Goal: Navigation & Orientation: Find specific page/section

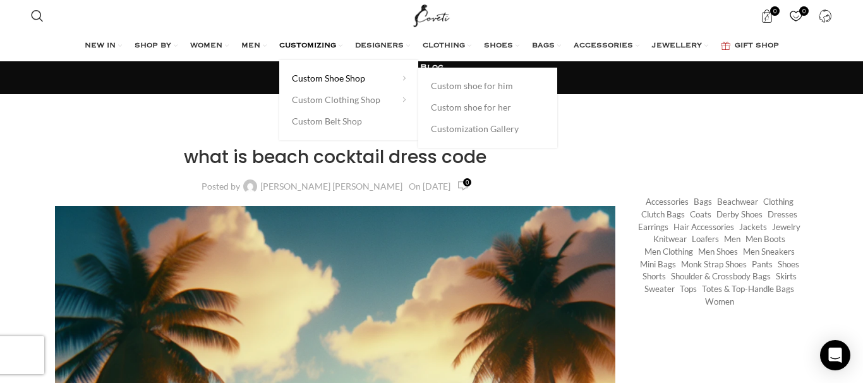
click at [311, 79] on link "Custom Shoe Shop" at bounding box center [349, 78] width 114 height 21
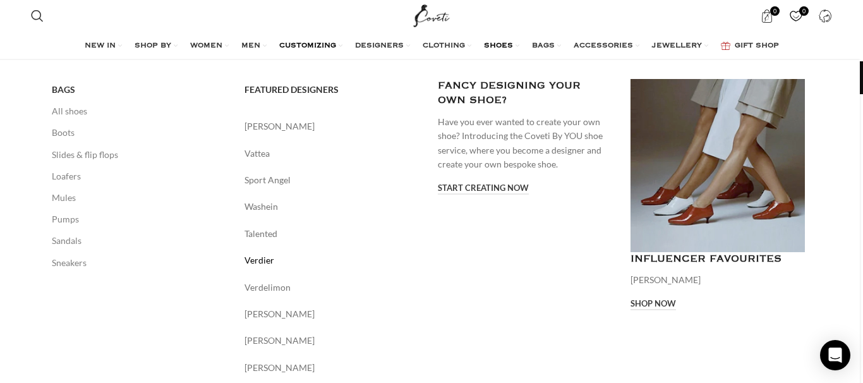
click at [263, 264] on link "Verdier" at bounding box center [331, 260] width 174 height 14
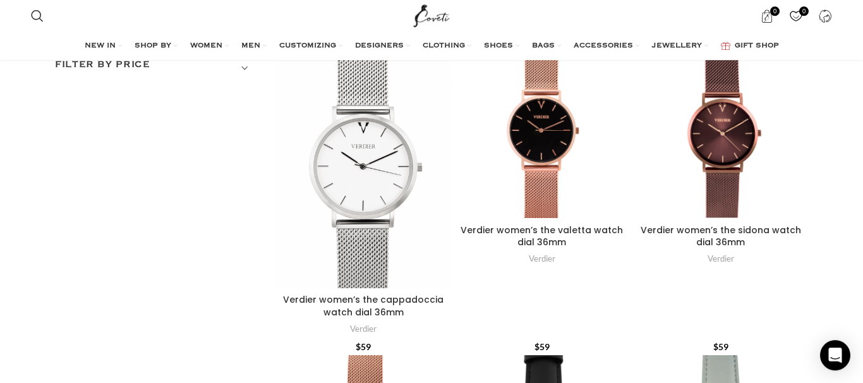
scroll to position [86, 0]
